Goal: Use online tool/utility: Utilize a website feature to perform a specific function

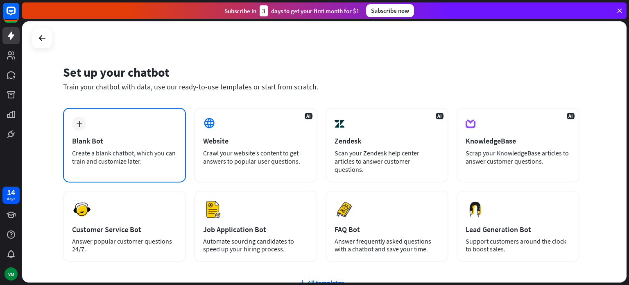
click at [84, 136] on div "Blank Bot" at bounding box center [124, 140] width 105 height 9
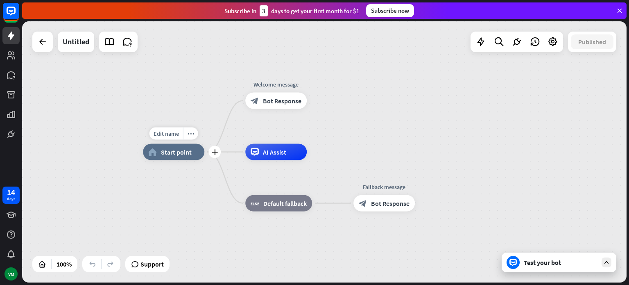
click at [179, 155] on span "Start point" at bounding box center [176, 152] width 31 height 8
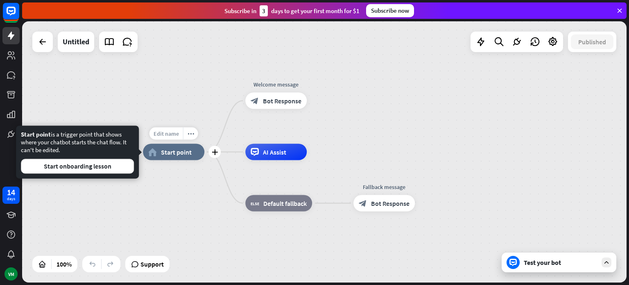
click at [164, 131] on span "Edit name" at bounding box center [166, 133] width 25 height 7
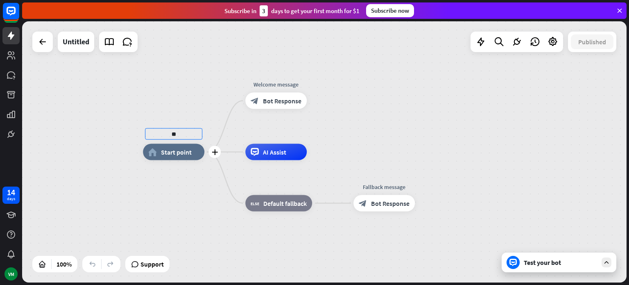
type input "*"
click at [255, 158] on div "AI Assist" at bounding box center [275, 152] width 61 height 16
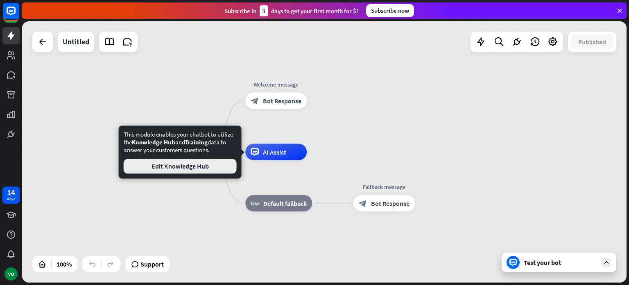
click at [225, 168] on button "Edit Knowledge Hub" at bounding box center [180, 166] width 113 height 15
